Goal: Task Accomplishment & Management: Complete application form

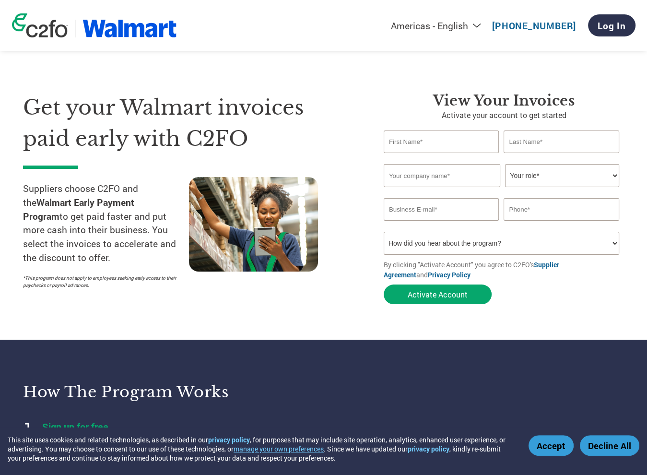
click at [435, 140] on input "text" at bounding box center [442, 142] width 116 height 23
type input "[PERSON_NAME]"
type input "Kingsway Pharmaceuticals"
select select "ACCOUNTING"
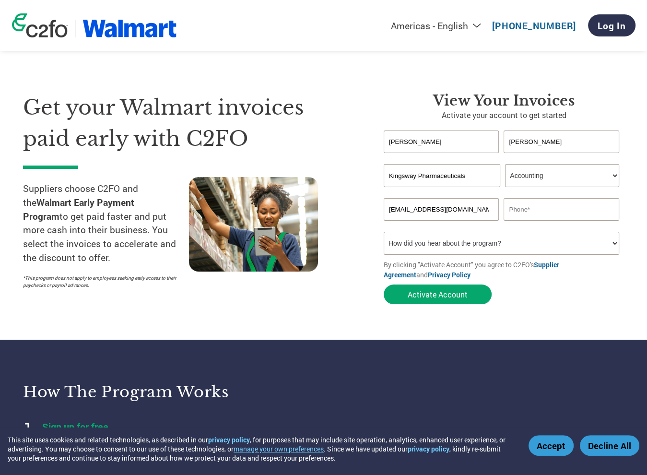
type input "[EMAIL_ADDRESS][DOMAIN_NAME]"
type input "6159209138"
click at [586, 238] on select "How did you hear about the program? Received a letter Email Social Media Online…" at bounding box center [502, 243] width 236 height 23
select select "Other"
click at [384, 232] on select "How did you hear about the program? Received a letter Email Social Media Online…" at bounding box center [502, 243] width 236 height 23
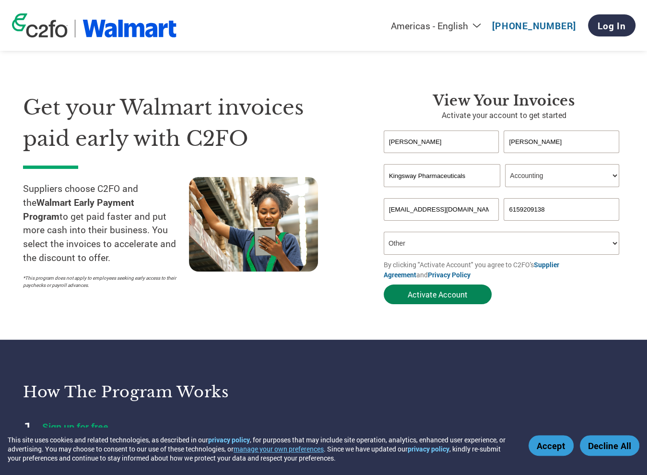
click at [459, 296] on button "Activate Account" at bounding box center [438, 295] width 108 height 20
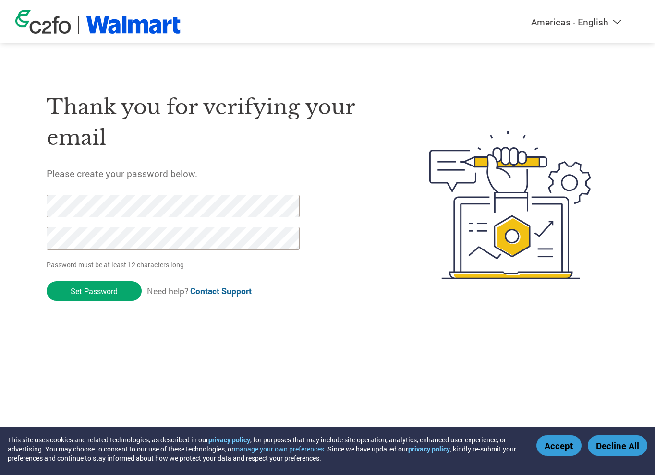
click at [47, 281] on input "Set Password" at bounding box center [94, 291] width 95 height 20
click at [27, 202] on div "Thank you for verifying your email Please create your password below. Password …" at bounding box center [327, 205] width 624 height 254
click input "Set Password" at bounding box center [94, 291] width 95 height 20
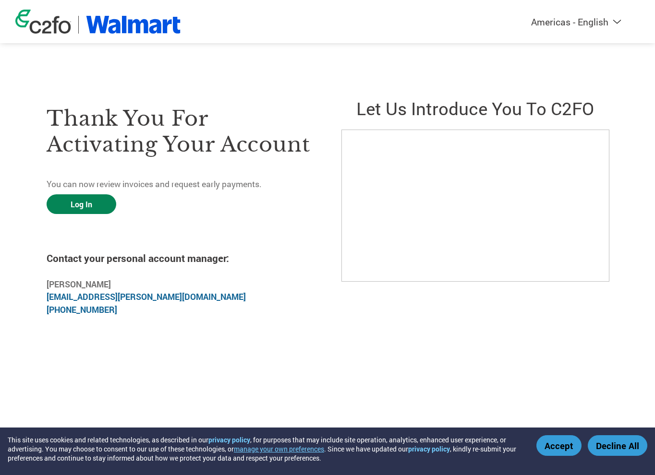
click at [86, 207] on link "Log In" at bounding box center [82, 204] width 70 height 20
